Goal: Task Accomplishment & Management: Use online tool/utility

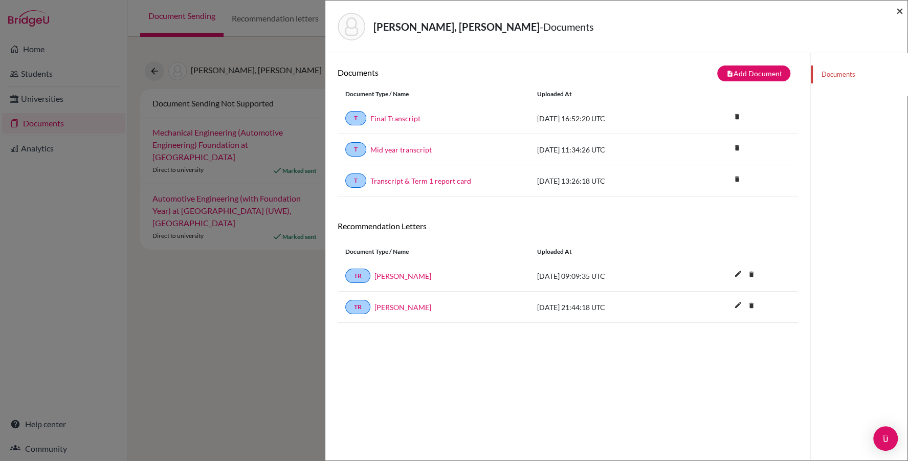
click at [900, 8] on span "×" at bounding box center [899, 10] width 7 height 15
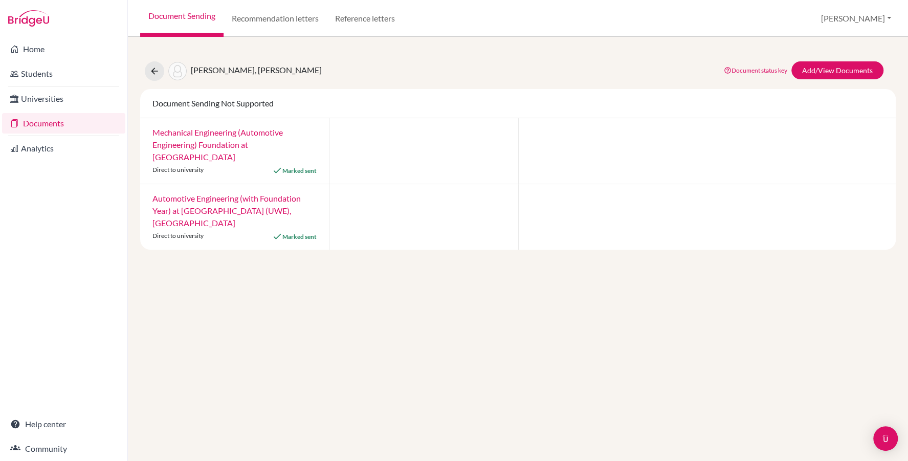
click at [61, 122] on link "Documents" at bounding box center [63, 123] width 123 height 20
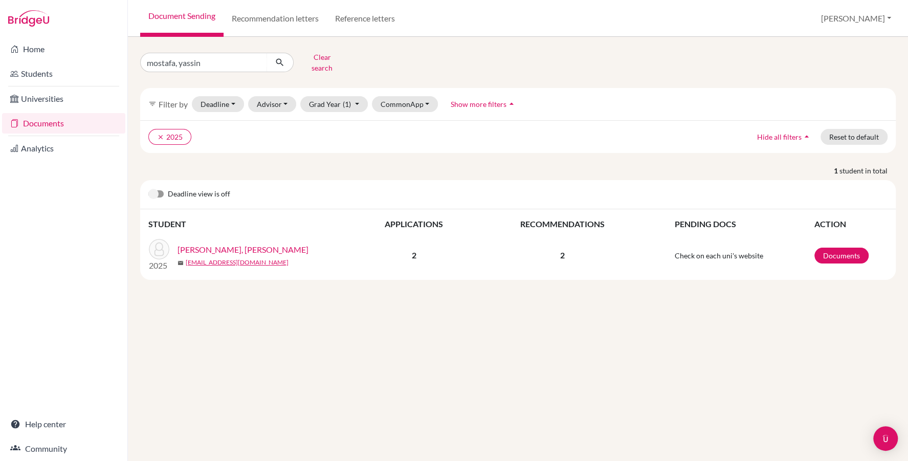
click at [204, 63] on input "mostafa, yassin" at bounding box center [203, 62] width 127 height 19
type input "sayed"
click button "submit" at bounding box center [279, 62] width 27 height 19
click at [834, 249] on link "Documents" at bounding box center [841, 256] width 54 height 16
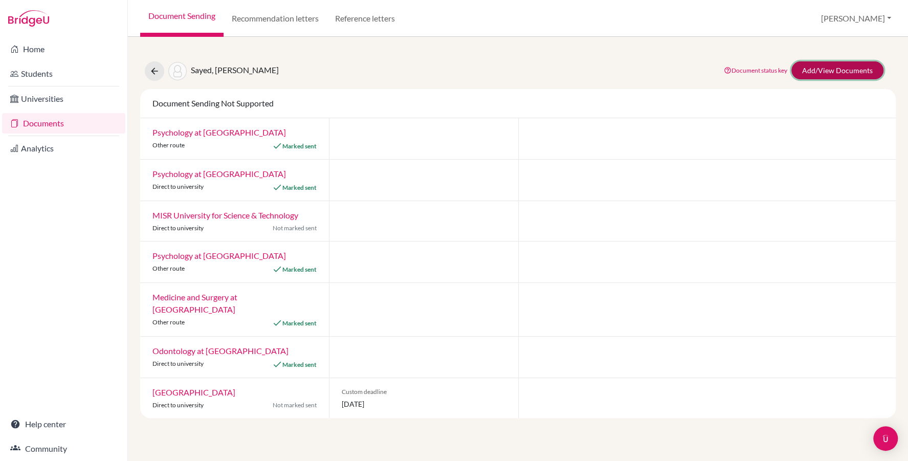
click at [815, 74] on link "Add/View Documents" at bounding box center [837, 70] width 92 height 18
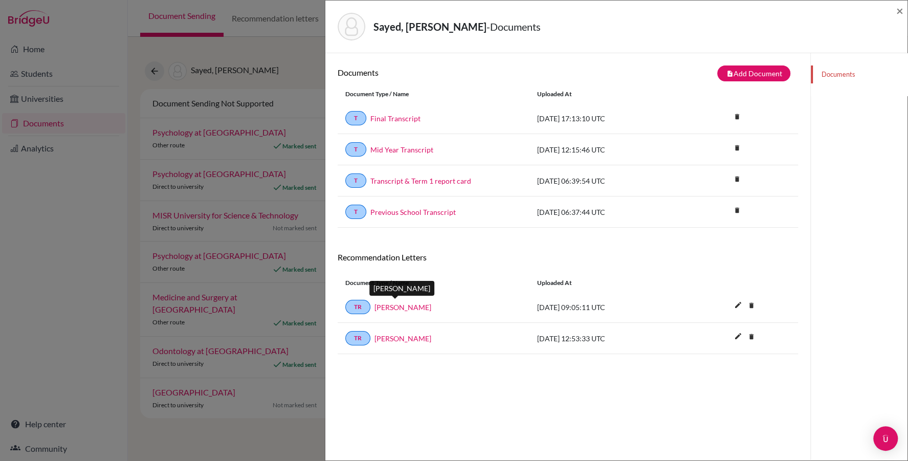
click at [403, 305] on link "Ingy Bassiony" at bounding box center [402, 307] width 57 height 11
click at [397, 338] on link "Dareen AbuelYosr" at bounding box center [402, 338] width 57 height 11
click at [901, 11] on span "×" at bounding box center [899, 10] width 7 height 15
